Goal: Find specific fact: Find specific fact

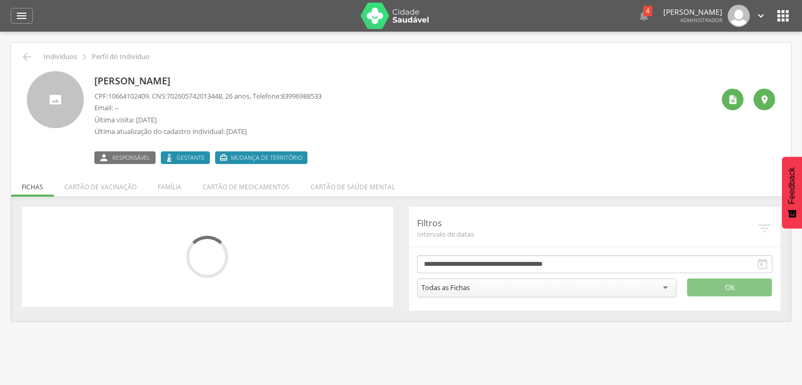
scroll to position [32, 0]
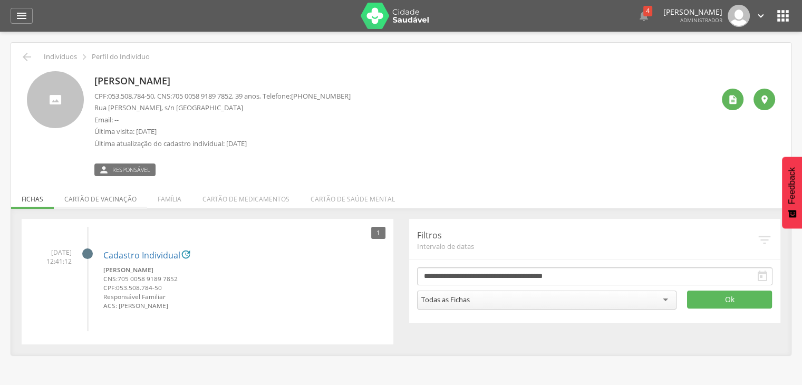
click at [122, 191] on li "Cartão de vacinação" at bounding box center [100, 196] width 93 height 25
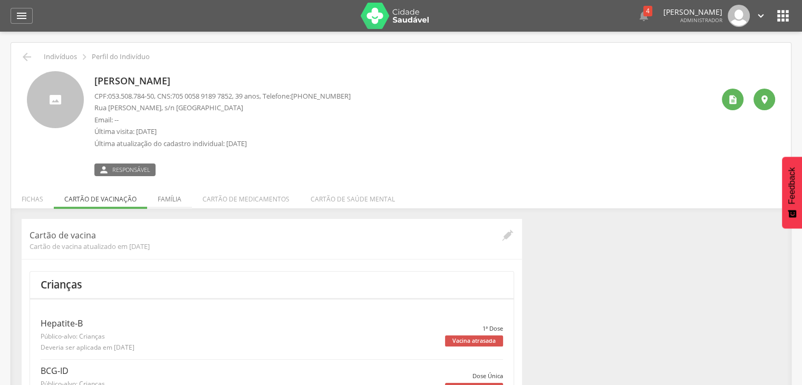
click at [167, 195] on li "Família" at bounding box center [169, 196] width 45 height 25
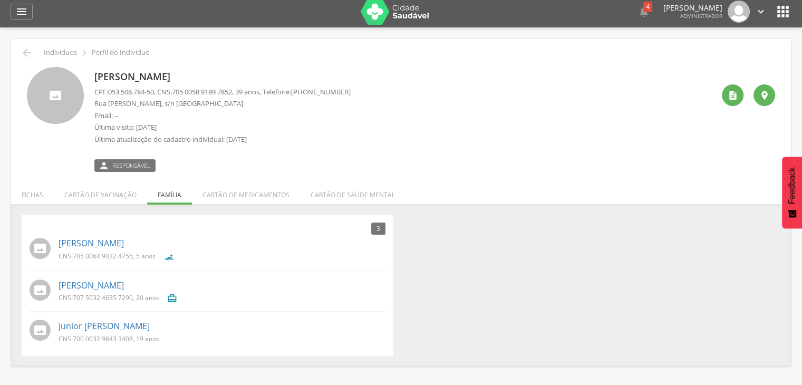
scroll to position [32, 0]
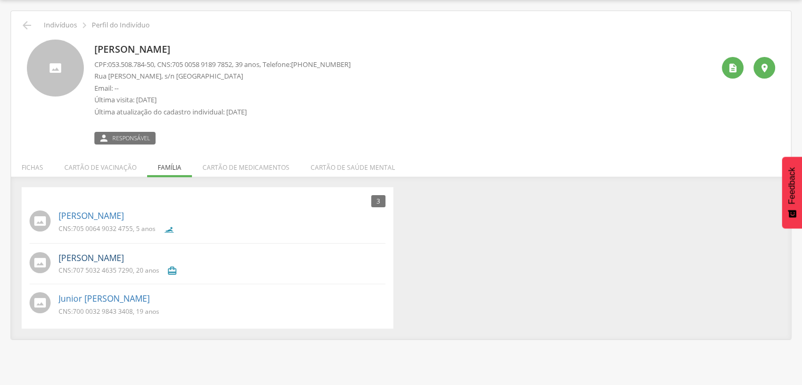
click at [83, 256] on link "[PERSON_NAME]" at bounding box center [91, 258] width 65 height 12
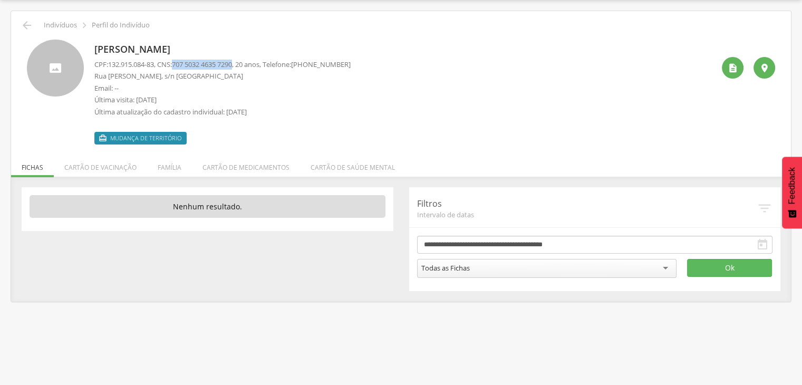
drag, startPoint x: 179, startPoint y: 62, endPoint x: 242, endPoint y: 64, distance: 63.3
click at [232, 64] on span "707 5032 4635 7290" at bounding box center [202, 64] width 60 height 9
drag, startPoint x: 178, startPoint y: 65, endPoint x: 241, endPoint y: 66, distance: 63.3
click at [241, 66] on p "CPF: 132.915.084-83 , CNS: [PHONE_NUMBER] , 20 anos, Telefone: [PHONE_NUMBER]" at bounding box center [222, 65] width 256 height 10
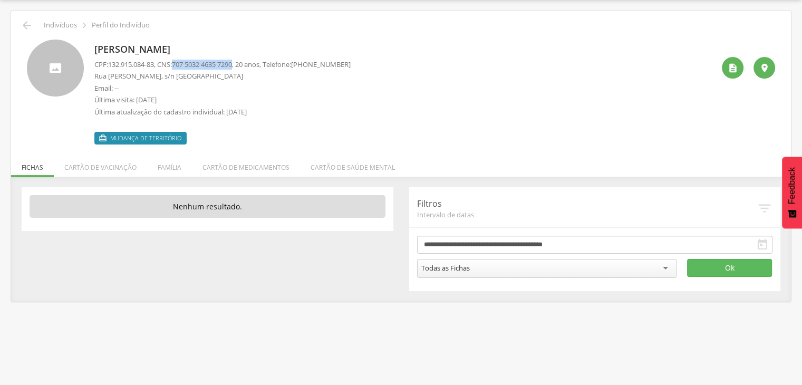
copy span "707 5032 4635 7290"
